Goal: Task Accomplishment & Management: Manage account settings

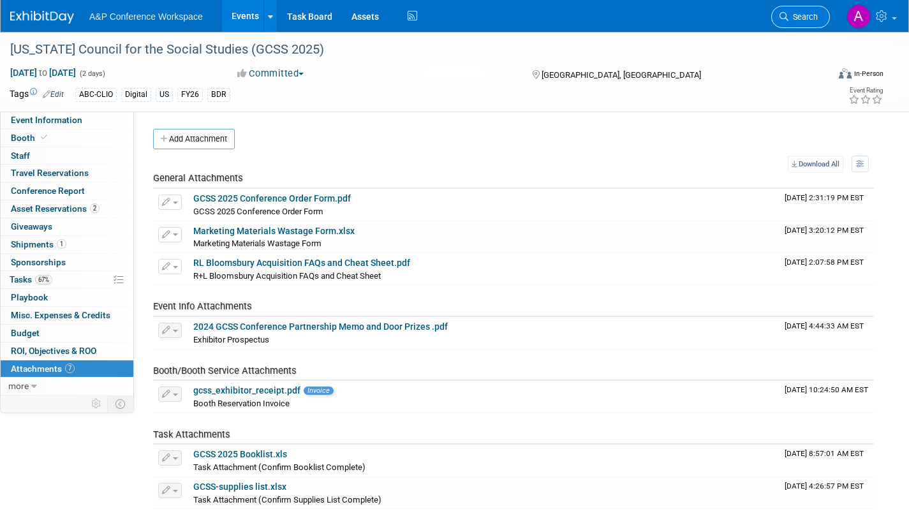
click at [811, 12] on span "Search" at bounding box center [802, 17] width 29 height 10
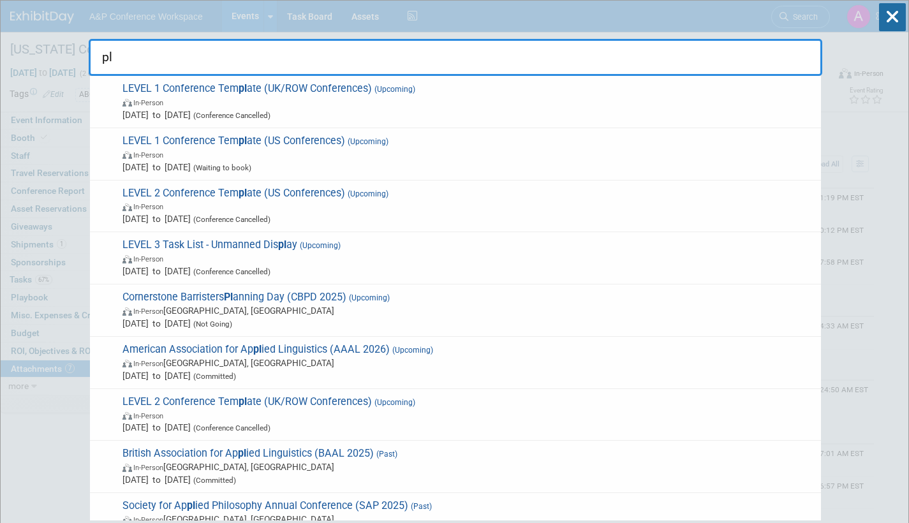
type input "p"
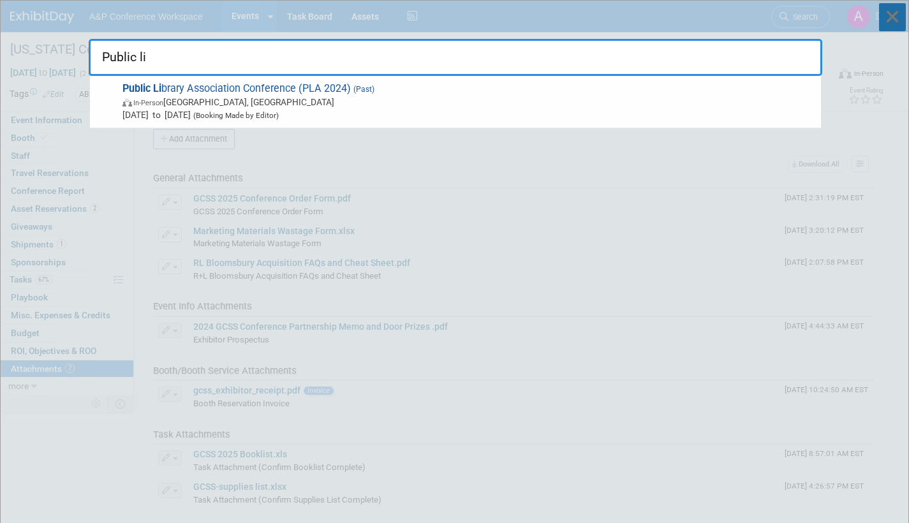
type input "Public li"
click at [894, 15] on icon at bounding box center [892, 17] width 27 height 28
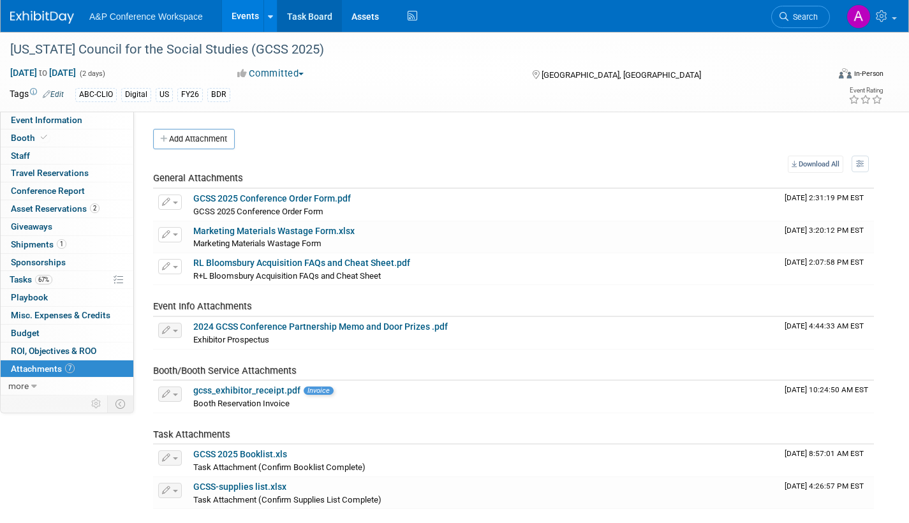
click at [319, 11] on link "Task Board" at bounding box center [309, 16] width 64 height 32
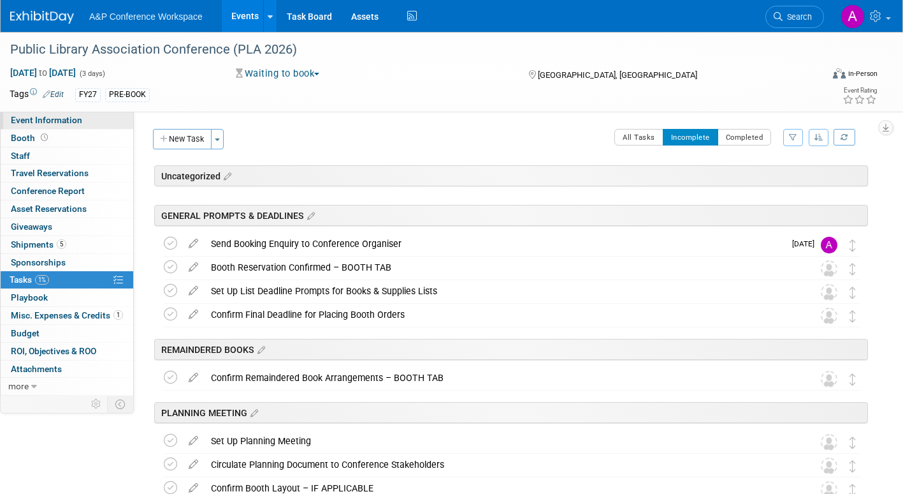
click at [54, 122] on span "Event Information" at bounding box center [46, 120] width 71 height 10
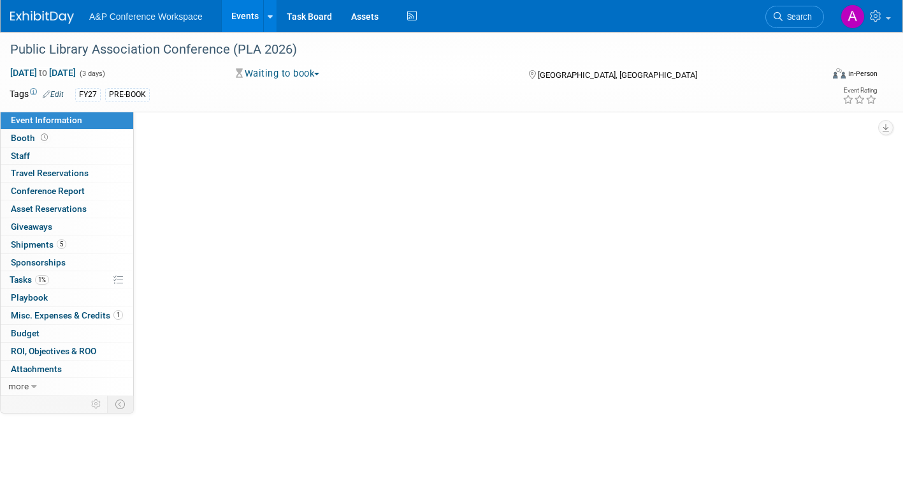
select select "Biennial"
select select "Level 1"
select select "In-Person Booth"
select select "Library & Information Science"
select select "Bloomsbury"
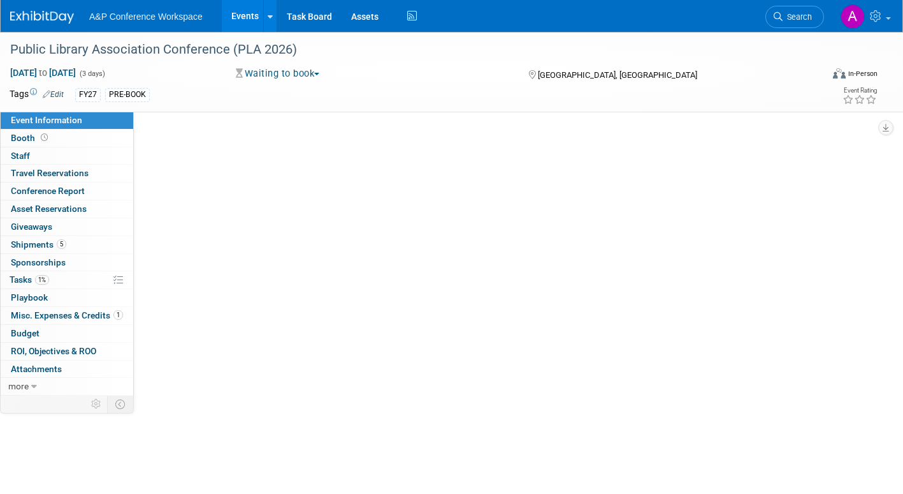
select select "[PERSON_NAME]"
select select "BDR Product Awareness and Trial Generation​"
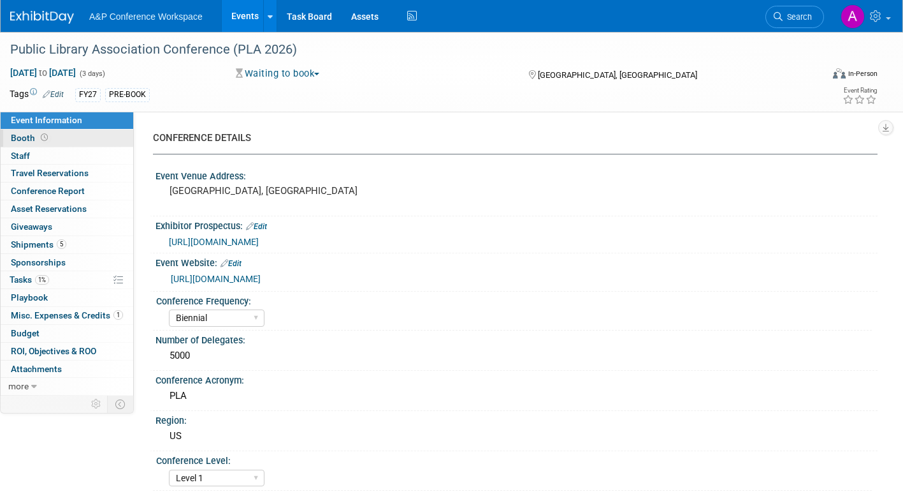
click at [15, 142] on span "Booth" at bounding box center [31, 138] width 40 height 10
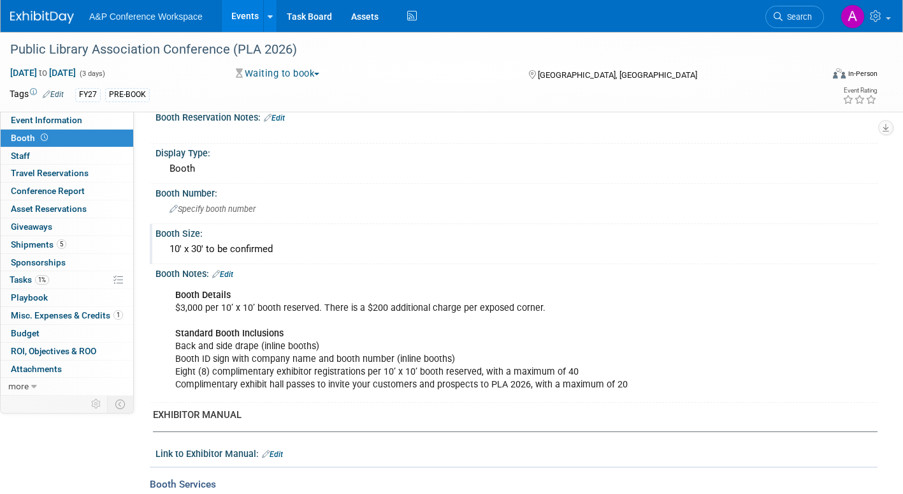
scroll to position [191, 0]
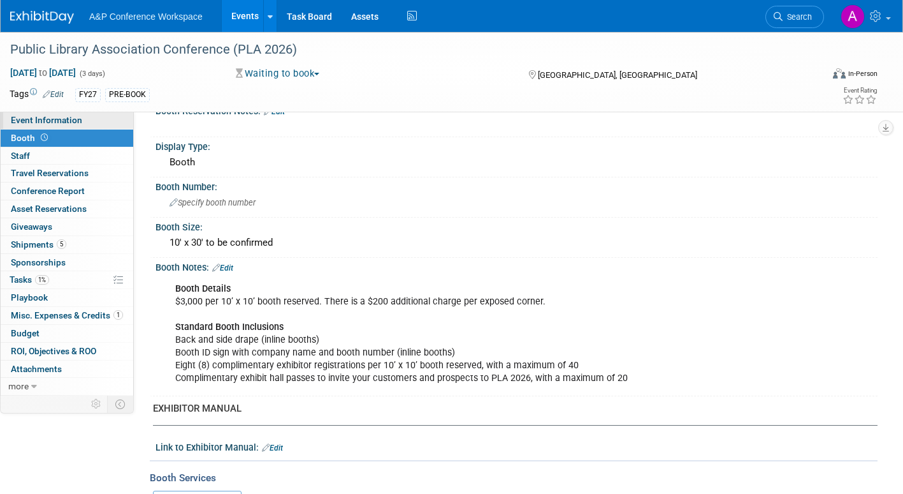
click at [50, 117] on span "Event Information" at bounding box center [46, 120] width 71 height 10
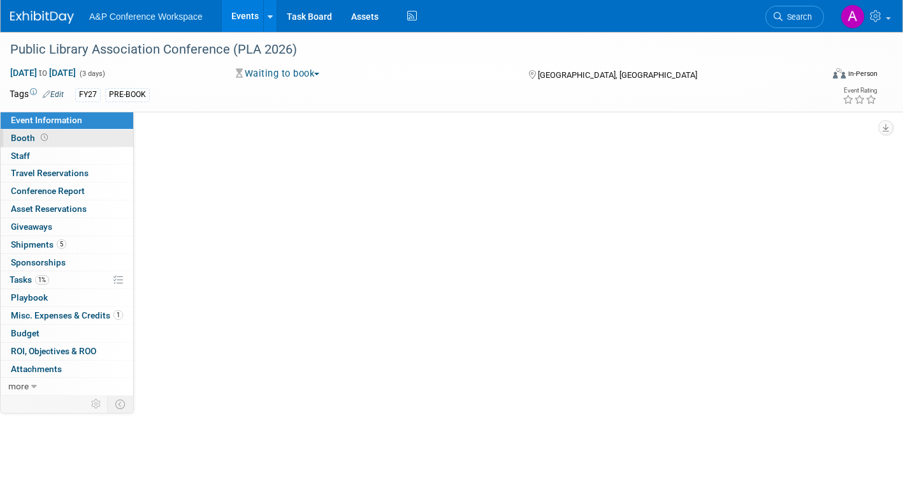
scroll to position [0, 0]
select select "Biennial"
select select "Level 1"
select select "In-Person Booth"
select select "Library & Information Science"
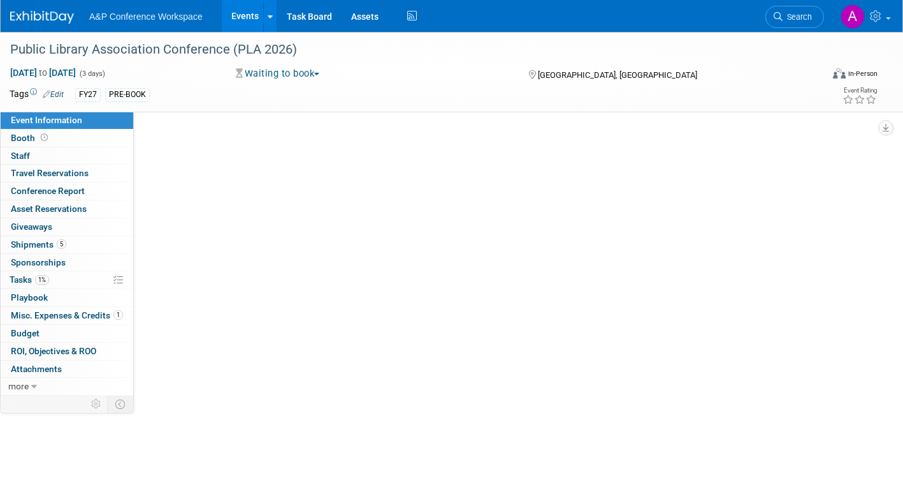
select select "Bloomsbury"
select select "[PERSON_NAME]"
select select "BDR Product Awareness and Trial Generation​"
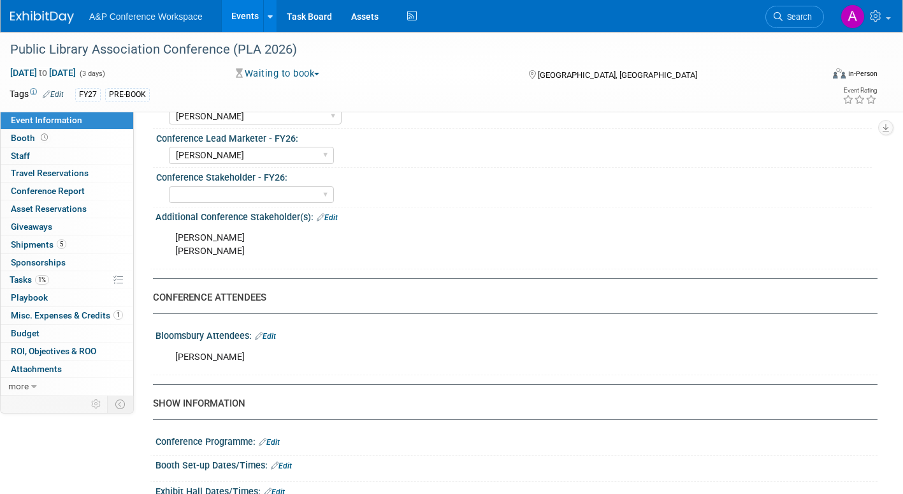
scroll to position [638, 0]
